Goal: Entertainment & Leisure: Consume media (video, audio)

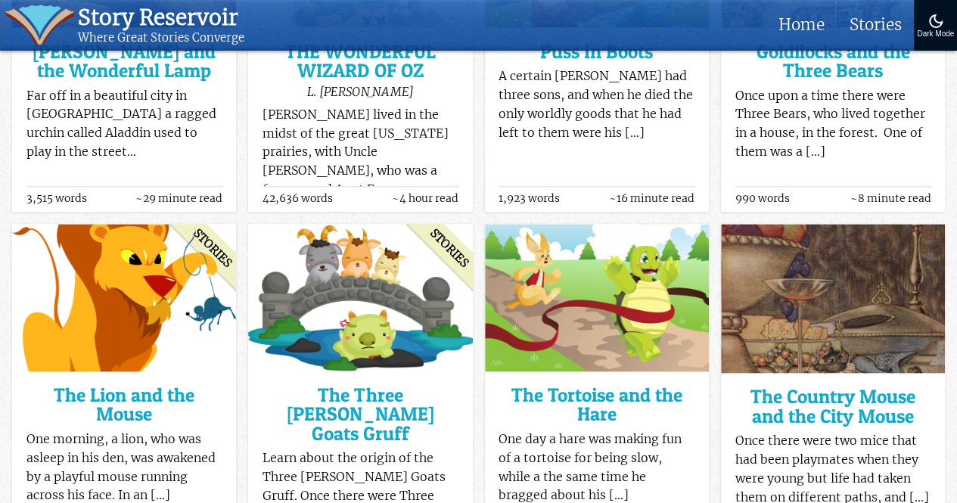
scroll to position [716, 0]
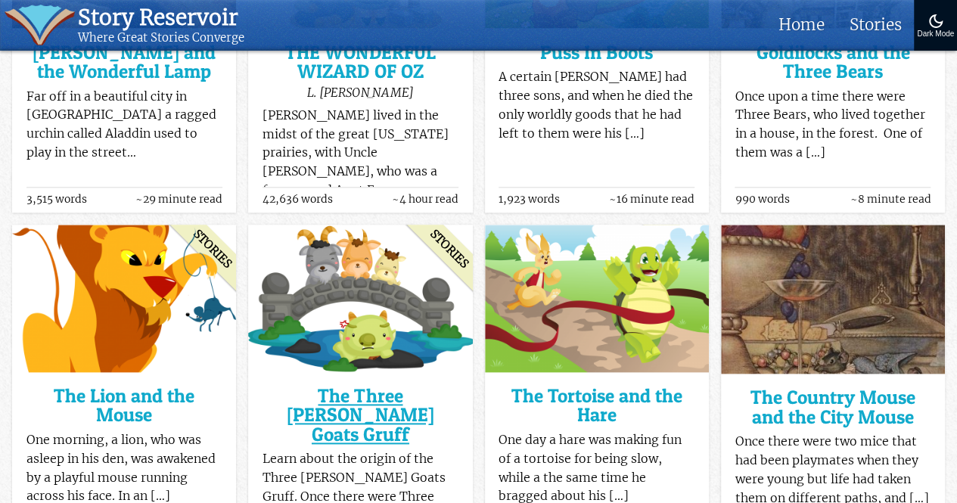
click at [412, 406] on h3 "The Three [PERSON_NAME] Goats Gruff" at bounding box center [361, 416] width 196 height 58
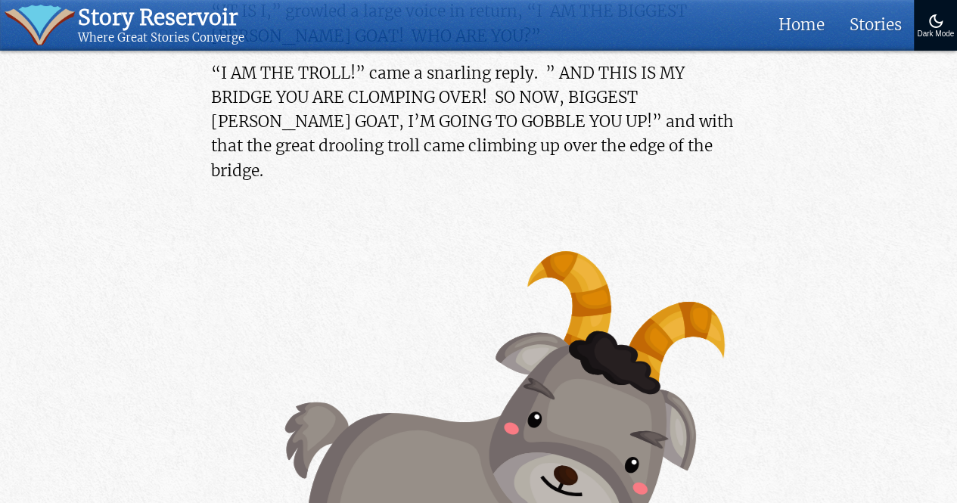
scroll to position [2759, 0]
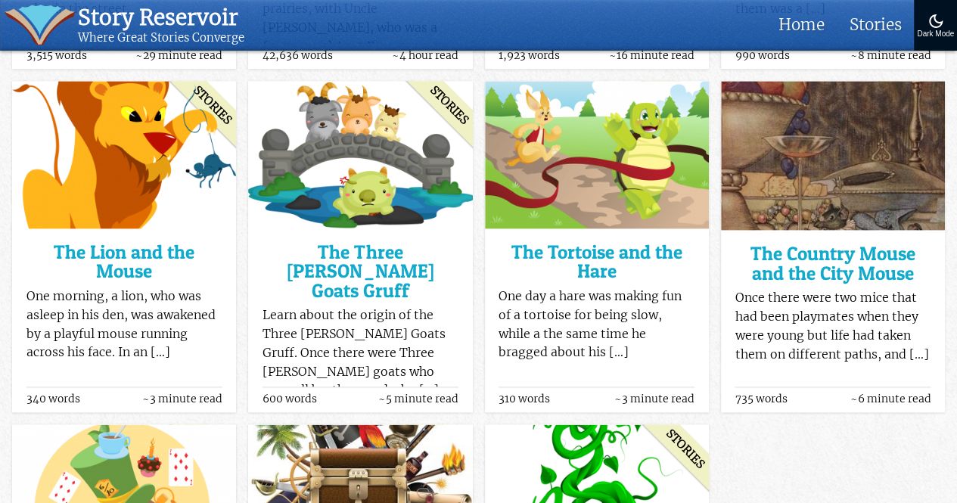
scroll to position [859, 0]
click at [553, 263] on h3 "The Tortoise and the Hare" at bounding box center [597, 262] width 196 height 39
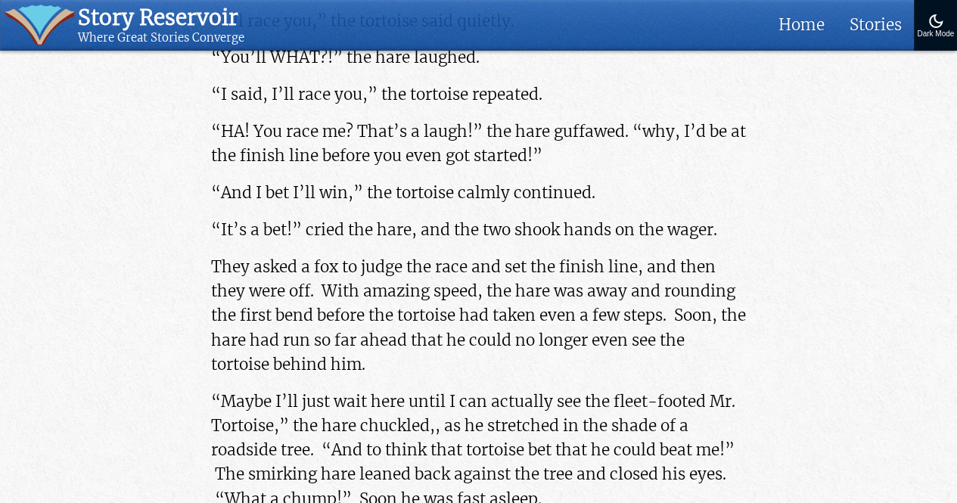
scroll to position [533, 0]
